Goal: Download file/media

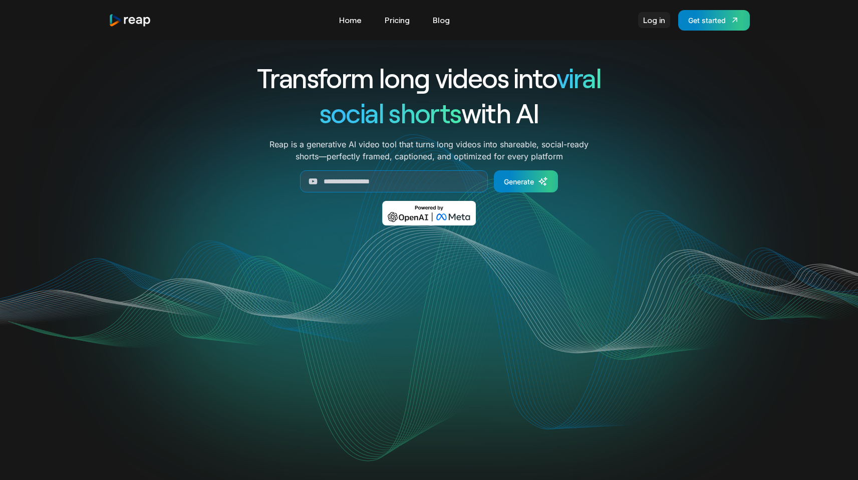
click at [648, 24] on link "Log in" at bounding box center [654, 20] width 32 height 16
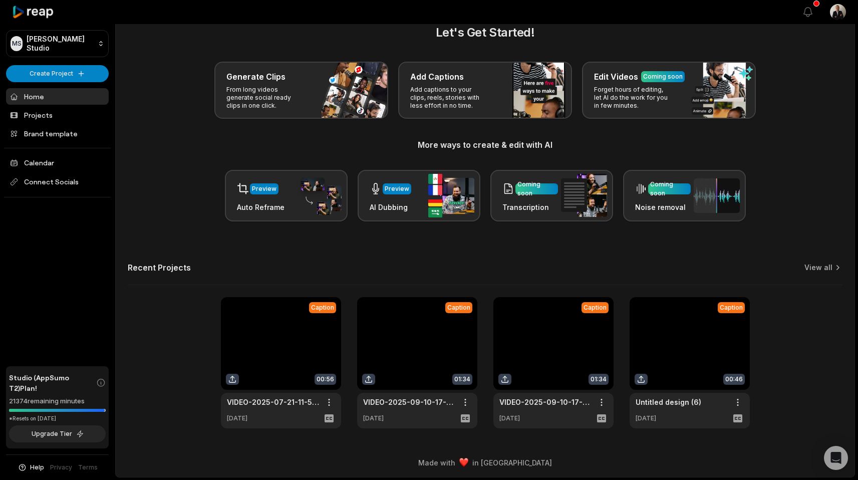
scroll to position [20, 0]
click at [827, 270] on link "View all" at bounding box center [819, 267] width 28 height 10
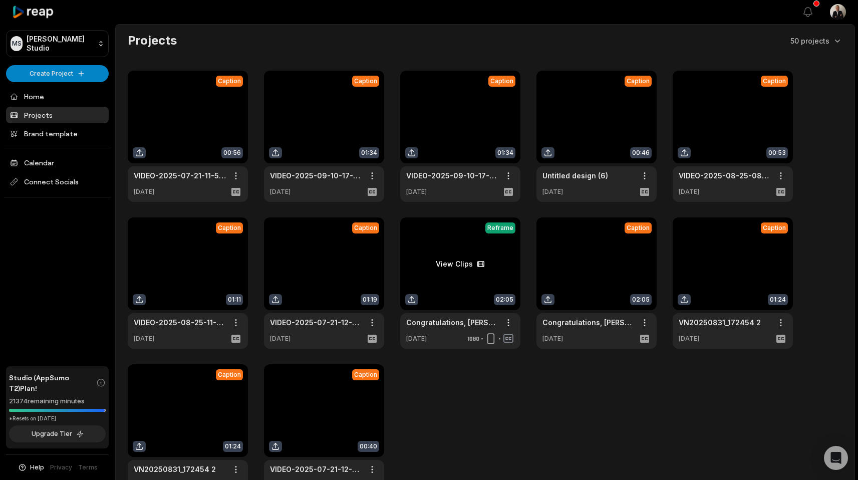
click at [450, 291] on link at bounding box center [460, 283] width 120 height 131
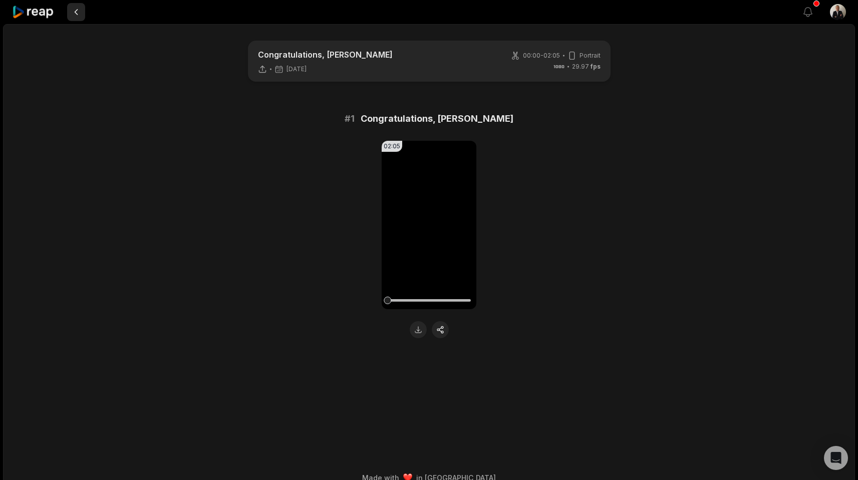
click at [80, 10] on button at bounding box center [76, 12] width 18 height 18
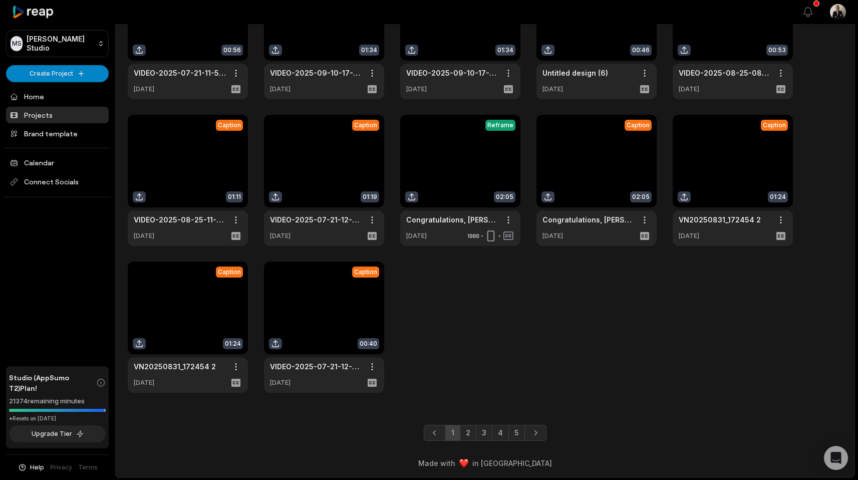
scroll to position [104, 0]
click at [467, 430] on link "2" at bounding box center [468, 432] width 17 height 16
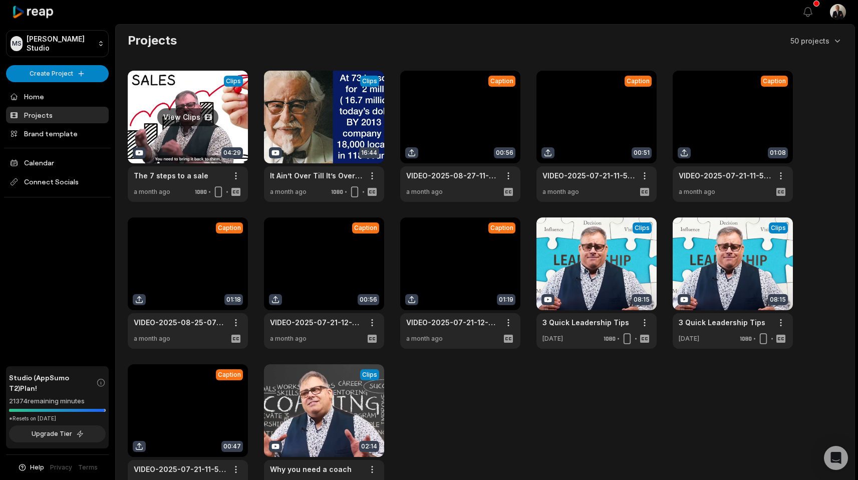
click at [171, 145] on link at bounding box center [188, 136] width 120 height 131
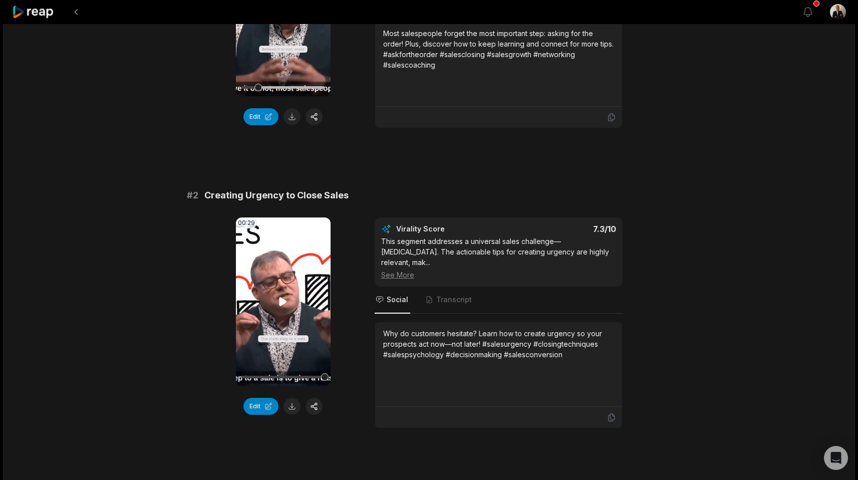
scroll to position [230, 0]
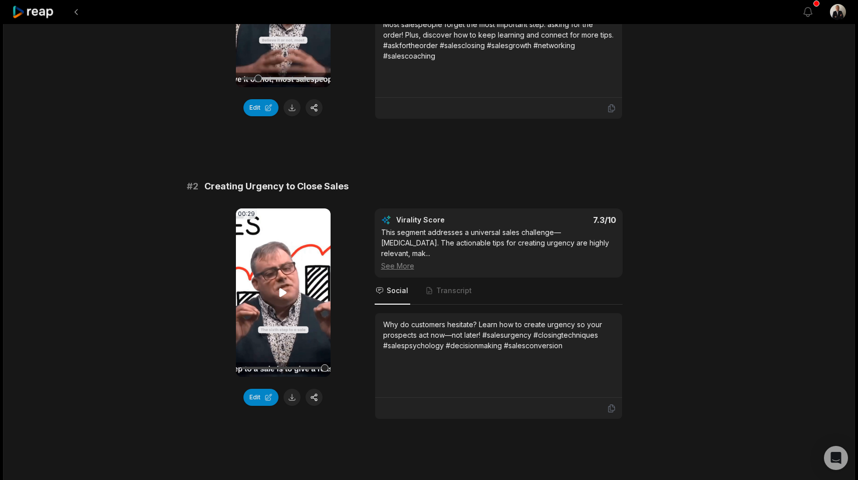
click at [276, 295] on video "Your browser does not support mp4 format." at bounding box center [283, 292] width 95 height 168
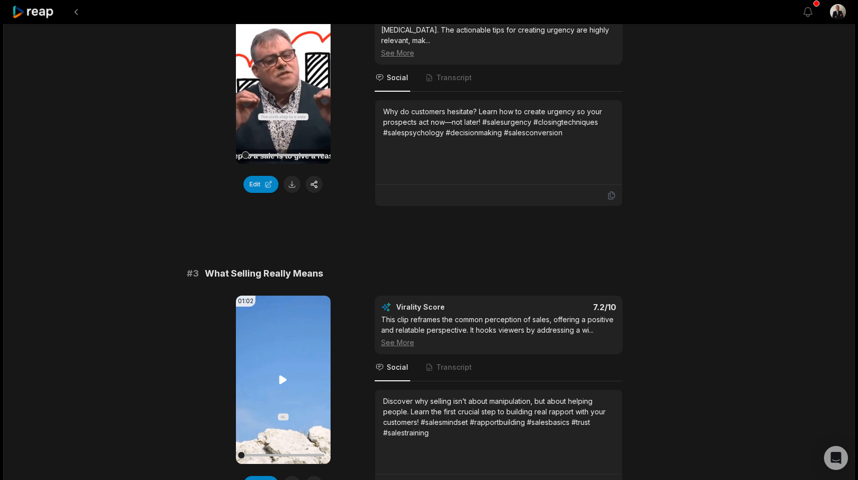
scroll to position [454, 0]
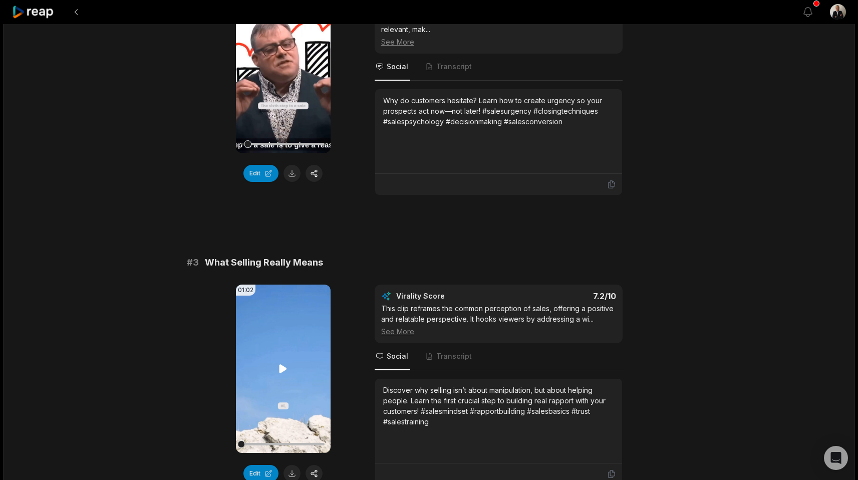
click at [286, 364] on icon at bounding box center [284, 368] width 8 height 9
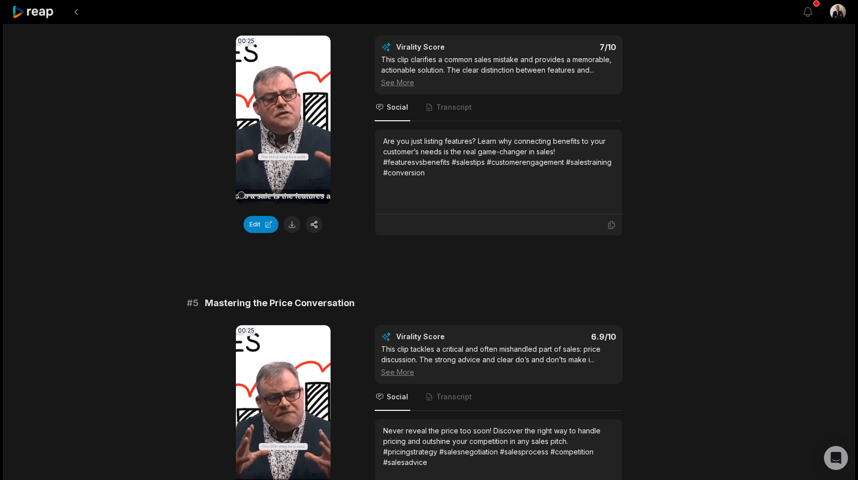
scroll to position [993, 0]
click at [282, 403] on icon at bounding box center [283, 409] width 12 height 12
click at [282, 404] on icon at bounding box center [284, 408] width 8 height 9
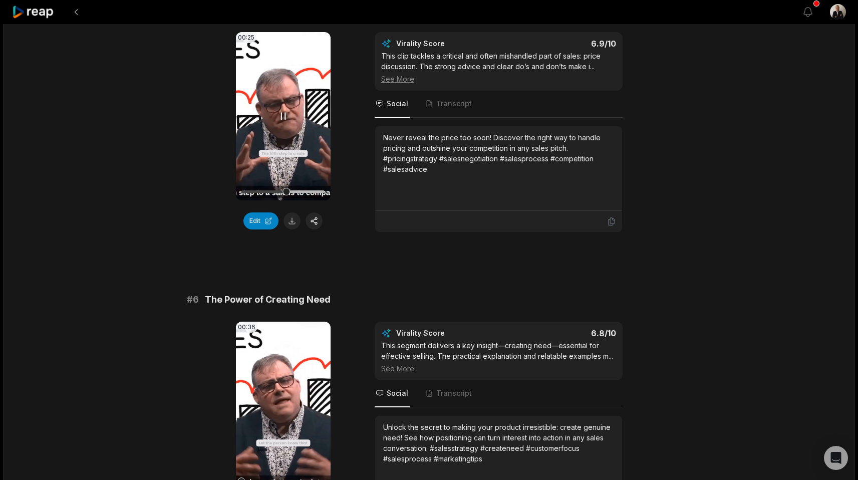
scroll to position [1273, 0]
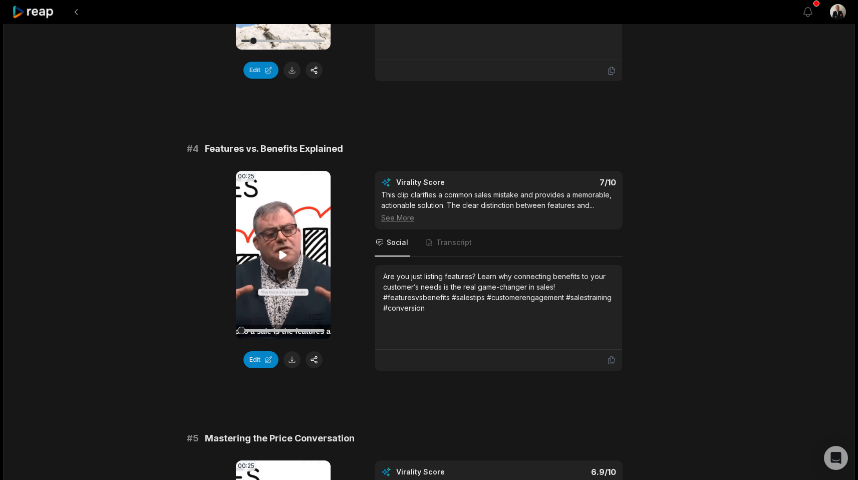
click at [286, 251] on icon at bounding box center [284, 255] width 8 height 9
click at [296, 351] on button at bounding box center [292, 359] width 17 height 17
click at [442, 230] on span "Transcript" at bounding box center [449, 243] width 50 height 27
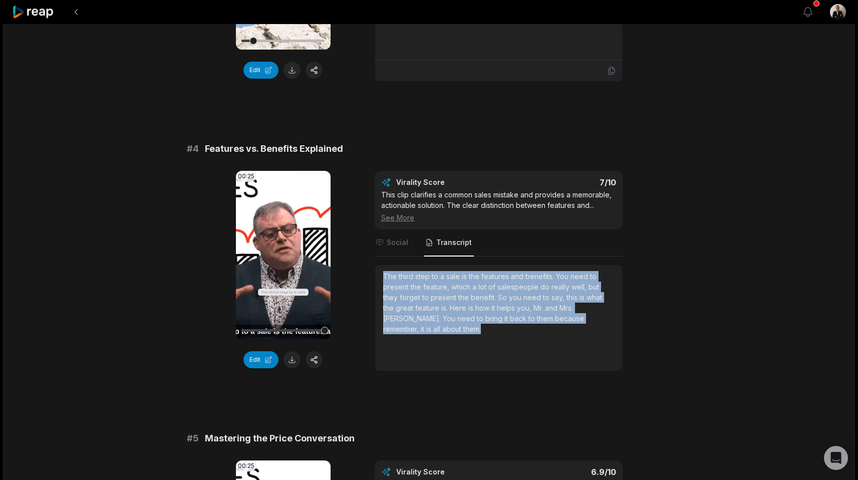
drag, startPoint x: 613, startPoint y: 311, endPoint x: 383, endPoint y: 266, distance: 234.3
click at [383, 271] on div "The third step to a sale is the features and benefits. You need to present the …" at bounding box center [498, 302] width 231 height 63
click at [284, 251] on icon at bounding box center [284, 255] width 8 height 9
copy div "The third step to a sale is the features and benefits. You need to present the …"
